Goal: Information Seeking & Learning: Learn about a topic

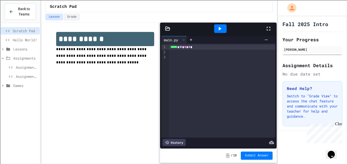
click at [220, 46] on div "***** * ** * * *" at bounding box center [222, 47] width 107 height 5
click at [225, 53] on div at bounding box center [222, 52] width 106 height 5
click at [245, 53] on div at bounding box center [222, 52] width 106 height 5
click at [2, 48] on icon at bounding box center [3, 49] width 5 height 5
click at [5, 58] on icon at bounding box center [6, 58] width 5 height 5
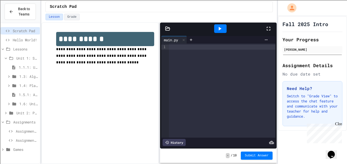
click at [6, 58] on icon at bounding box center [6, 58] width 5 height 5
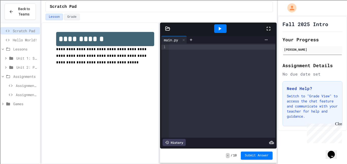
click at [6, 67] on icon at bounding box center [6, 67] width 5 height 5
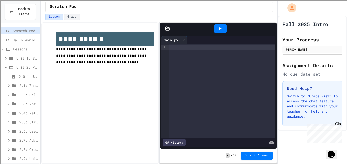
click at [7, 68] on icon at bounding box center [6, 67] width 5 height 5
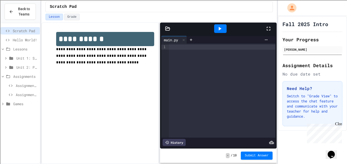
click at [3, 76] on icon at bounding box center [3, 76] width 5 height 5
click at [5, 60] on icon at bounding box center [6, 58] width 5 height 5
click at [6, 113] on icon at bounding box center [6, 113] width 5 height 5
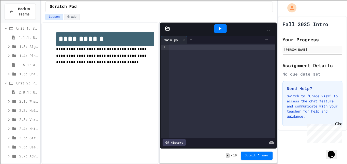
scroll to position [32, 0]
click at [14, 101] on icon at bounding box center [14, 99] width 4 height 3
click at [8, 100] on icon at bounding box center [9, 100] width 5 height 5
click at [31, 99] on span "2.1: What is Code?" at bounding box center [28, 99] width 19 height 5
click at [20, 108] on icon at bounding box center [17, 109] width 6 height 5
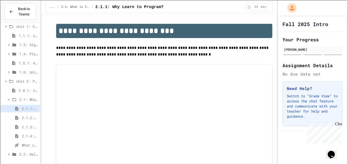
click at [13, 106] on div "2.1.1: Why Learn to Program?" at bounding box center [20, 108] width 39 height 7
click at [9, 100] on icon at bounding box center [9, 100] width 5 height 5
click at [8, 100] on icon at bounding box center [10, 100] width 5 height 5
click at [5, 79] on span at bounding box center [9, 81] width 11 height 5
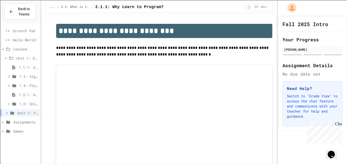
click at [3, 122] on icon at bounding box center [3, 122] width 5 height 5
click at [17, 139] on span "Assignment 1" at bounding box center [27, 140] width 22 height 5
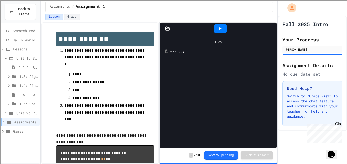
click at [6, 58] on icon at bounding box center [6, 58] width 5 height 5
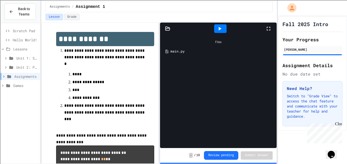
click at [2, 48] on icon at bounding box center [3, 49] width 5 height 5
click at [1, 59] on div "Assignments" at bounding box center [20, 58] width 39 height 7
click at [10, 67] on icon at bounding box center [11, 67] width 6 height 5
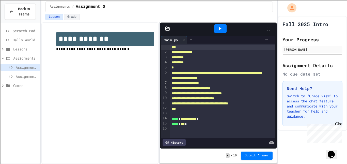
click at [5, 56] on span at bounding box center [6, 58] width 11 height 5
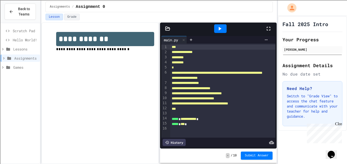
click at [4, 49] on icon at bounding box center [3, 49] width 5 height 5
click at [15, 62] on div "Unit 1: Solving Problems in Computer Science" at bounding box center [20, 59] width 39 height 9
click at [9, 60] on icon at bounding box center [11, 58] width 6 height 5
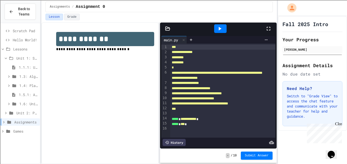
click at [5, 58] on icon at bounding box center [6, 58] width 5 height 5
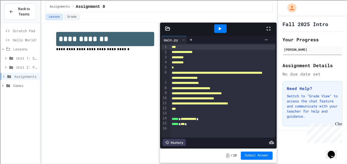
click at [5, 67] on icon at bounding box center [6, 67] width 5 height 5
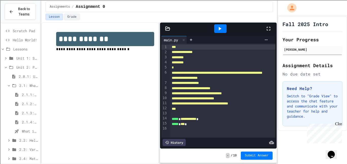
click at [5, 67] on icon at bounding box center [6, 67] width 5 height 5
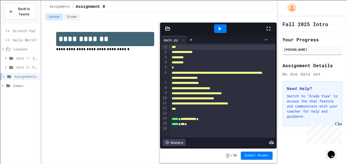
click at [4, 61] on div "Unit 1: Solving Problems in Computer Science" at bounding box center [20, 58] width 39 height 7
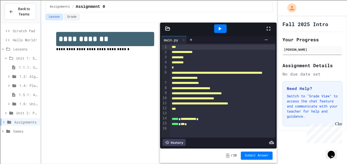
click at [19, 68] on span "1.1.1: Unit Overview" at bounding box center [28, 67] width 19 height 5
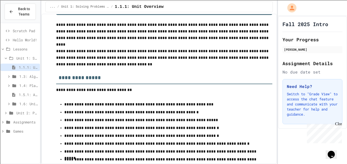
scroll to position [44, 0]
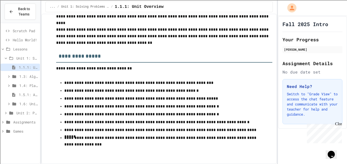
click at [9, 77] on icon at bounding box center [9, 76] width 5 height 5
click at [12, 87] on div "1.3.1: The Power of Algorithms" at bounding box center [20, 85] width 39 height 7
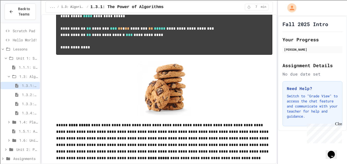
scroll to position [539, 0]
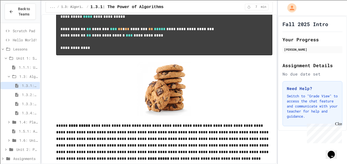
click at [66, 109] on div at bounding box center [164, 89] width 216 height 54
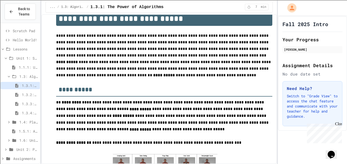
scroll to position [0, 0]
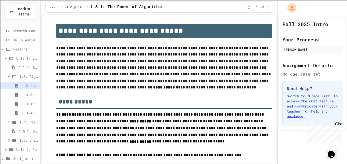
click at [19, 70] on span "1.1.1: Unit Overview" at bounding box center [28, 67] width 19 height 5
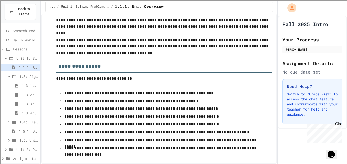
scroll to position [44, 0]
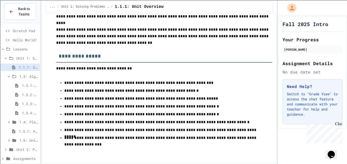
click at [15, 84] on icon at bounding box center [17, 86] width 6 height 5
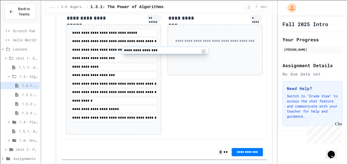
scroll to position [757, 0]
